Goal: Find specific page/section: Find specific page/section

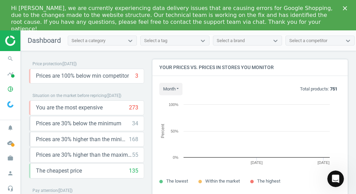
scroll to position [147, 200]
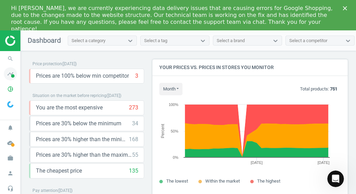
click at [10, 75] on icon "timeline" at bounding box center [10, 73] width 13 height 13
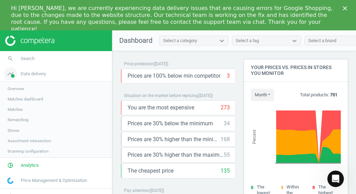
scroll to position [0, 0]
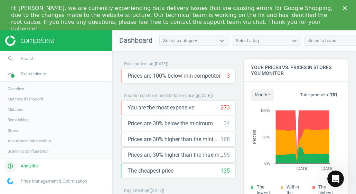
click at [24, 165] on span "Analytics" at bounding box center [30, 166] width 18 height 6
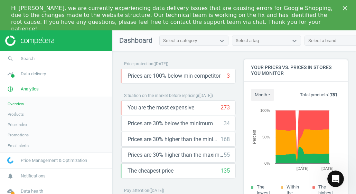
click at [18, 114] on span "Products" at bounding box center [16, 115] width 16 height 6
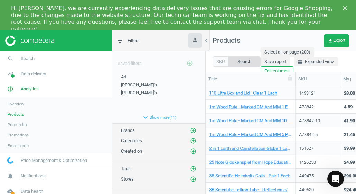
click at [239, 61] on button "Search" at bounding box center [244, 61] width 32 height 10
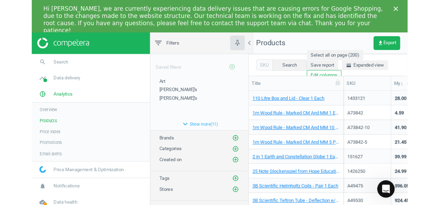
scroll to position [126, 228]
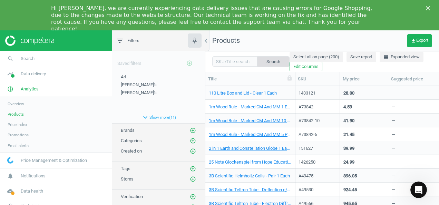
click at [271, 61] on button "Search" at bounding box center [273, 61] width 32 height 10
click at [227, 61] on input "text" at bounding box center [234, 61] width 45 height 10
type input "1444030"
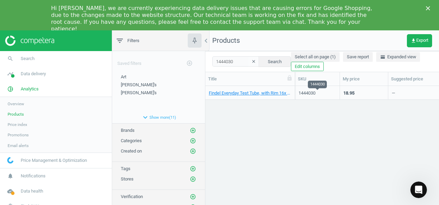
click at [316, 93] on div "1444030" at bounding box center [318, 93] width 38 height 6
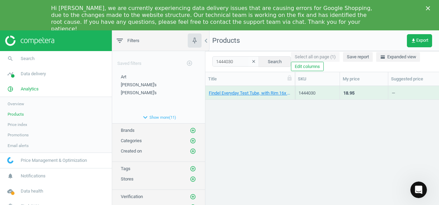
click at [316, 93] on div "1444030" at bounding box center [318, 93] width 38 height 6
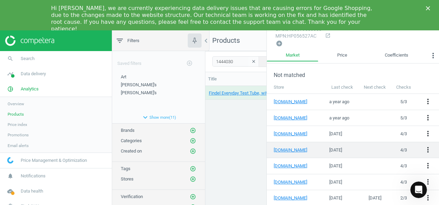
scroll to position [148, 0]
